Goal: Feedback & Contribution: Submit feedback/report problem

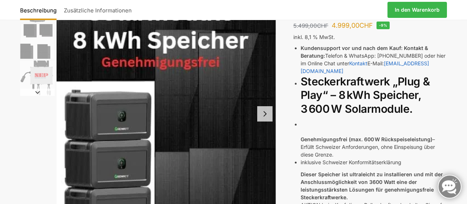
scroll to position [101, 0]
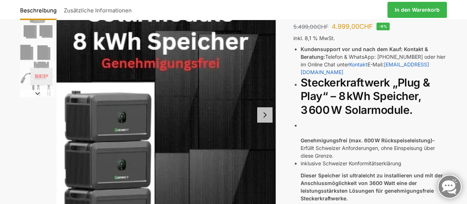
click at [263, 116] on button "Next slide" at bounding box center [264, 114] width 15 height 15
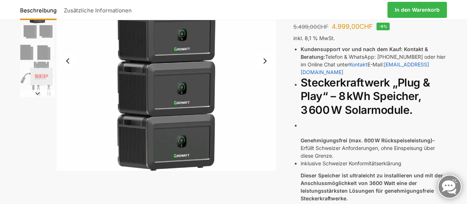
click at [263, 116] on img "2 / 4" at bounding box center [167, 61] width 220 height 220
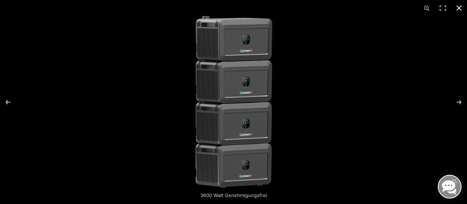
click at [458, 5] on button "Close (Esc)" at bounding box center [459, 8] width 16 height 16
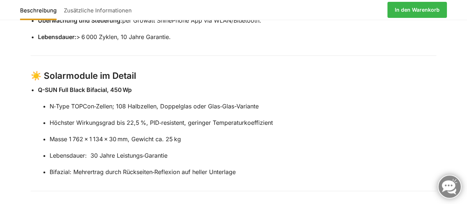
scroll to position [860, 0]
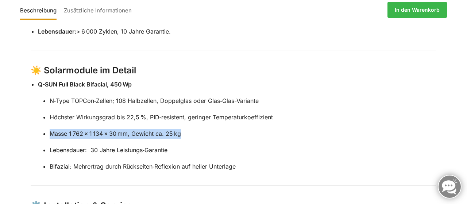
drag, startPoint x: 50, startPoint y: 115, endPoint x: 189, endPoint y: 115, distance: 138.9
click at [189, 129] on p "Masse 1 762 × 1 134 × 30 mm, Gewicht ca. 25 kg" at bounding box center [243, 133] width 387 height 9
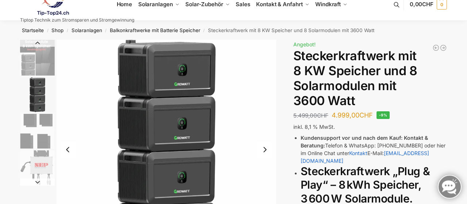
scroll to position [0, 0]
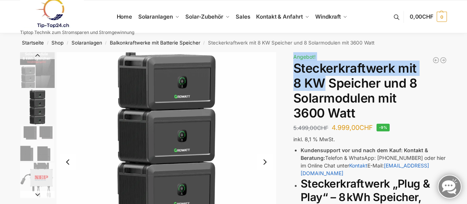
drag, startPoint x: 281, startPoint y: 67, endPoint x: 324, endPoint y: 77, distance: 44.1
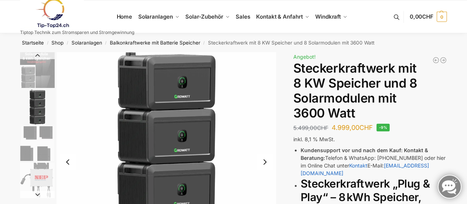
click at [407, 99] on h1 "Steckerkraftwerk mit 8 KW Speicher und 8 Solarmodulen mit 3600 Watt" at bounding box center [370, 90] width 154 height 59
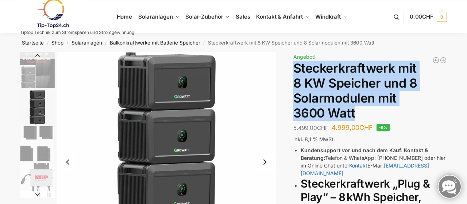
drag, startPoint x: 363, startPoint y: 110, endPoint x: 295, endPoint y: 74, distance: 77.5
click at [295, 74] on h1 "Steckerkraftwerk mit 8 KW Speicher und 8 Solarmodulen mit 3600 Watt" at bounding box center [370, 90] width 154 height 59
copy h1 "Steckerkraftwerk mit 8 KW Speicher und 8 Solarmodulen mit 3600 Watt"
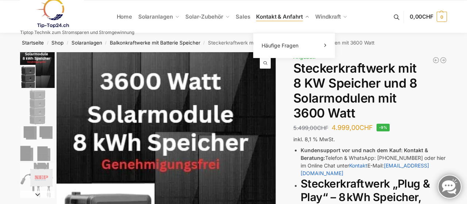
click at [278, 18] on span "Kontakt & Anfahrt" at bounding box center [279, 16] width 46 height 7
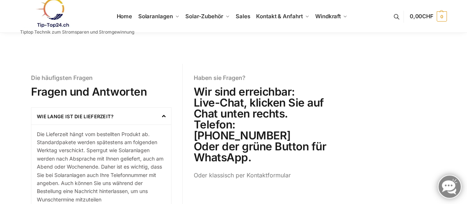
scroll to position [202, 0]
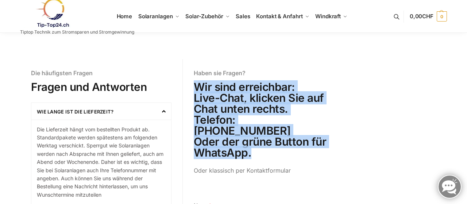
drag, startPoint x: 195, startPoint y: 85, endPoint x: 311, endPoint y: 140, distance: 128.4
click at [260, 138] on h2 "Wir sind erreichbar: Live-Chat, klicken Sie auf Chat unten rechts. Telefon: [PH…" at bounding box center [264, 119] width 140 height 77
drag, startPoint x: 313, startPoint y: 140, endPoint x: 288, endPoint y: 140, distance: 24.4
click at [312, 140] on h2 "Wir sind erreichbar: Live-Chat, klicken Sie auf Chat unten rechts. Telefon: [PH…" at bounding box center [264, 119] width 140 height 77
drag, startPoint x: 257, startPoint y: 143, endPoint x: 198, endPoint y: 87, distance: 81.2
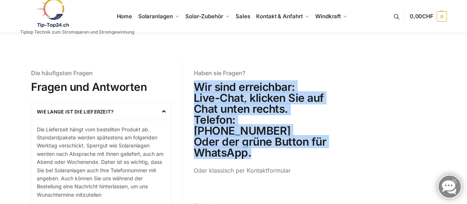
click at [195, 84] on h2 "Wir sind erreichbar: Live-Chat, klicken Sie auf Chat unten rechts. Telefon: [PH…" at bounding box center [264, 119] width 140 height 77
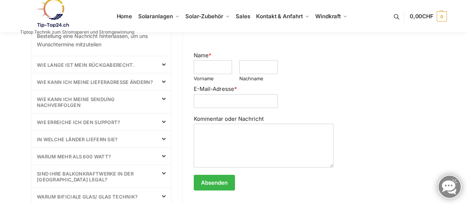
scroll to position [354, 0]
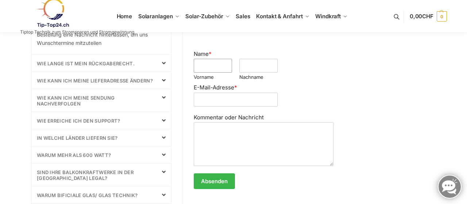
click at [210, 59] on input "Name *" at bounding box center [213, 66] width 38 height 14
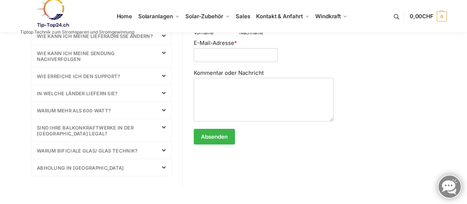
scroll to position [404, 0]
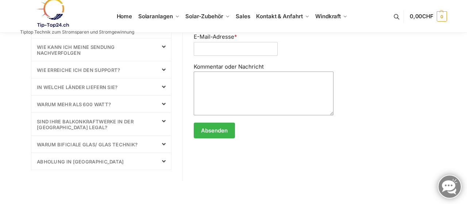
click at [203, 72] on textarea "Kommentar oder Nachricht" at bounding box center [264, 93] width 140 height 44
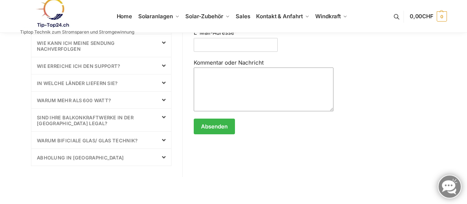
scroll to position [392, 0]
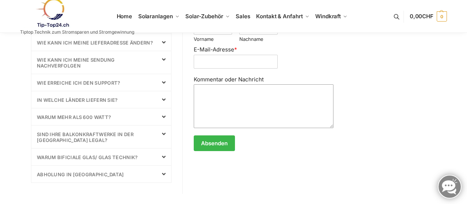
click at [197, 84] on textarea "Kommentar oder Nachricht" at bounding box center [264, 106] width 140 height 44
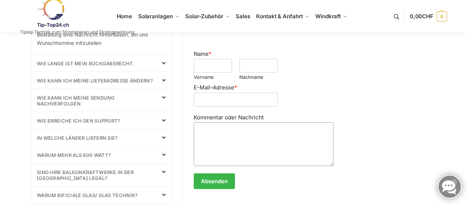
scroll to position [316, 0]
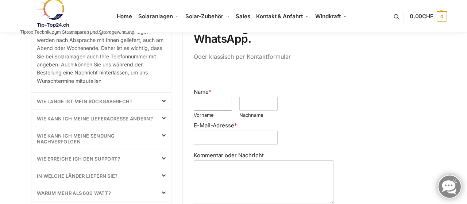
click at [206, 97] on input "Name *" at bounding box center [213, 104] width 38 height 14
type input "****"
click at [263, 97] on input "Nachname" at bounding box center [258, 104] width 38 height 14
type input "*********"
drag, startPoint x: 200, startPoint y: 120, endPoint x: 204, endPoint y: 122, distance: 4.3
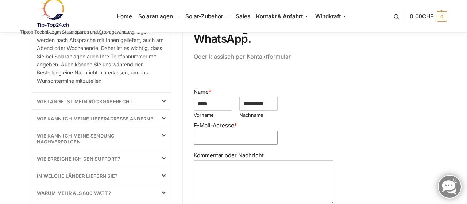
click at [202, 131] on input "E-Mail-Adresse *" at bounding box center [236, 138] width 84 height 14
type input "**********"
drag, startPoint x: 197, startPoint y: 152, endPoint x: 202, endPoint y: 153, distance: 5.2
click at [202, 160] on textarea "Kommentar oder Nachricht" at bounding box center [264, 182] width 140 height 44
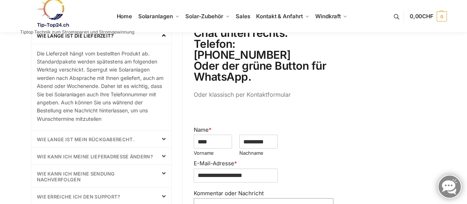
scroll to position [329, 0]
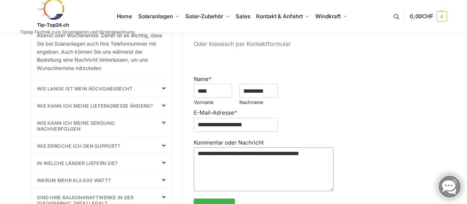
click at [208, 147] on textarea "**********" at bounding box center [264, 169] width 140 height 44
drag, startPoint x: 325, startPoint y: 142, endPoint x: 330, endPoint y: 143, distance: 5.3
click at [326, 147] on textarea "**********" at bounding box center [264, 169] width 140 height 44
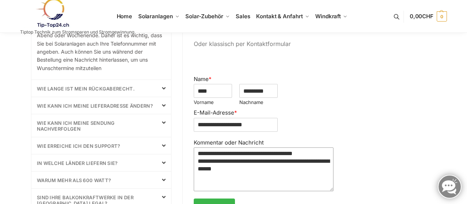
click at [284, 147] on textarea "**********" at bounding box center [264, 169] width 140 height 44
click at [288, 147] on textarea "**********" at bounding box center [264, 169] width 140 height 44
click at [286, 147] on textarea "**********" at bounding box center [264, 169] width 140 height 44
click at [250, 160] on textarea "**********" at bounding box center [264, 169] width 140 height 44
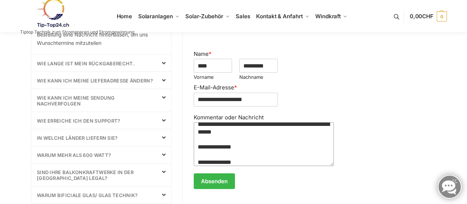
scroll to position [354, 0]
type textarea "**********"
click at [214, 173] on button "Absenden" at bounding box center [214, 181] width 41 height 16
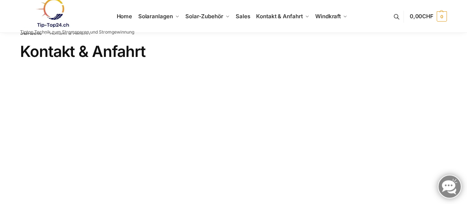
scroll to position [0, 0]
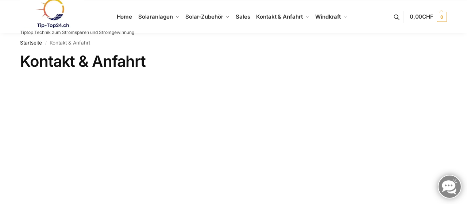
click at [233, 55] on h1 "Kontakt & Anfahrt" at bounding box center [233, 61] width 427 height 18
drag, startPoint x: 17, startPoint y: 30, endPoint x: 21, endPoint y: 32, distance: 5.0
click at [21, 32] on div "MENU Tiptop Technik zum Stromsparen und Stromgewinnung Suche nach: Suchen 0,00 …" at bounding box center [233, 16] width 427 height 32
click at [102, 41] on nav "Startseite / Kontakt & Anfahrt" at bounding box center [233, 42] width 427 height 19
drag, startPoint x: 124, startPoint y: 32, endPoint x: 19, endPoint y: 32, distance: 104.3
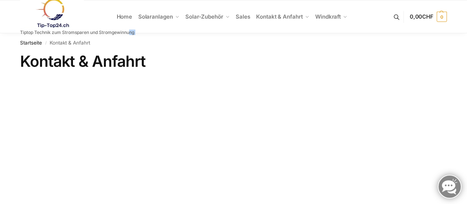
click at [20, 32] on div "MENU Tiptop Technik zum Stromsparen und Stromgewinnung Suche nach: Suchen 0,00 …" at bounding box center [233, 16] width 427 height 32
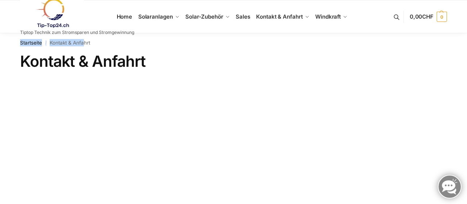
drag, startPoint x: 82, startPoint y: 40, endPoint x: 16, endPoint y: 36, distance: 66.1
click at [20, 36] on nav "Startseite / Kontakt & Anfahrt" at bounding box center [233, 42] width 427 height 19
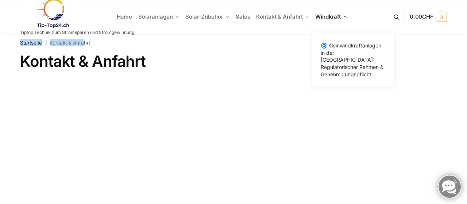
click at [330, 26] on link "Windkraft" at bounding box center [331, 16] width 38 height 33
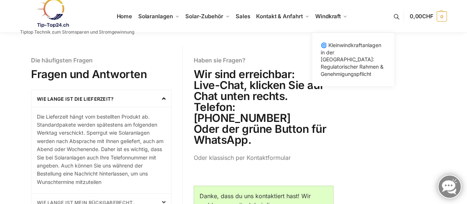
scroll to position [265, 0]
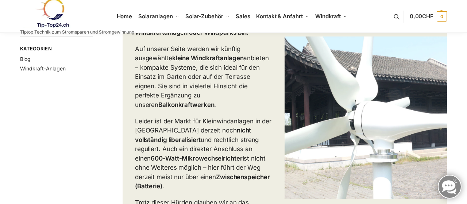
scroll to position [152, 0]
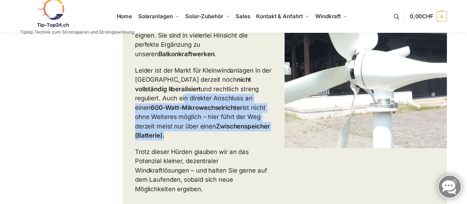
drag, startPoint x: 137, startPoint y: 100, endPoint x: 253, endPoint y: 129, distance: 119.4
click at [253, 129] on p "Leider ist der Markt für Kleinwindanlagen in der [GEOGRAPHIC_DATA] derzeit noch…" at bounding box center [203, 103] width 137 height 74
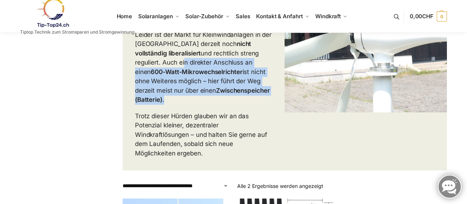
scroll to position [190, 0]
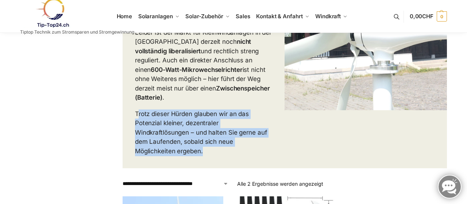
drag, startPoint x: 138, startPoint y: 106, endPoint x: 228, endPoint y: 144, distance: 97.9
click at [228, 144] on p "Trotz dieser Hürden glauben wir an das Potenzial kleiner, dezentraler Windkraft…" at bounding box center [203, 132] width 137 height 47
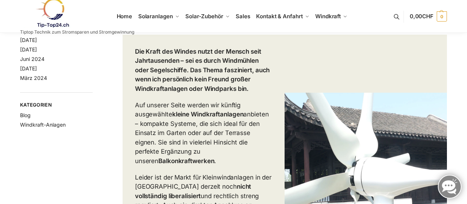
scroll to position [0, 0]
